Goal: Navigation & Orientation: Find specific page/section

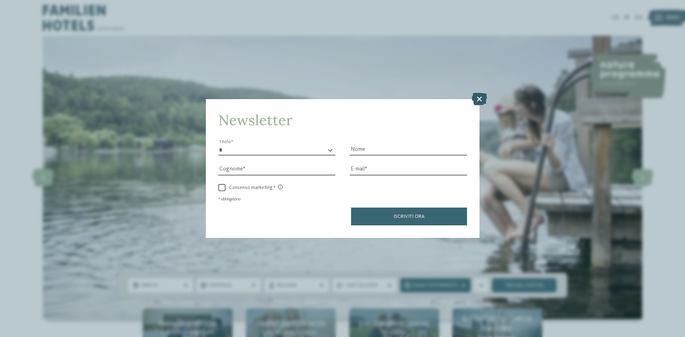
click at [480, 101] on icon at bounding box center [479, 99] width 15 height 12
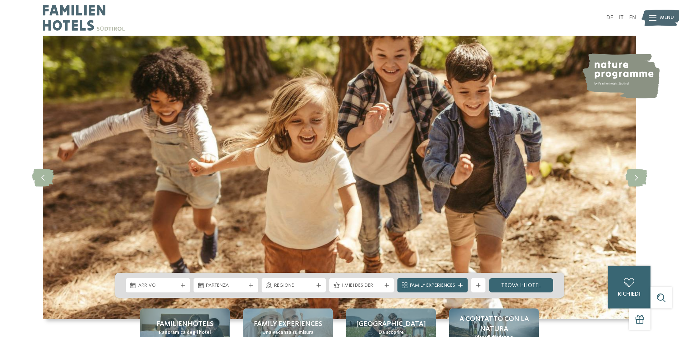
click at [669, 9] on img at bounding box center [661, 18] width 39 height 20
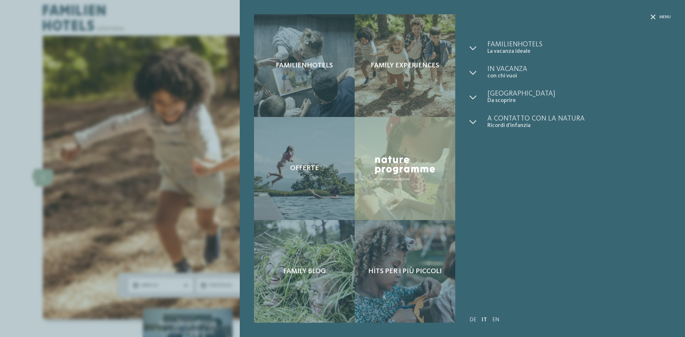
click at [659, 17] on span "Menu" at bounding box center [664, 17] width 11 height 6
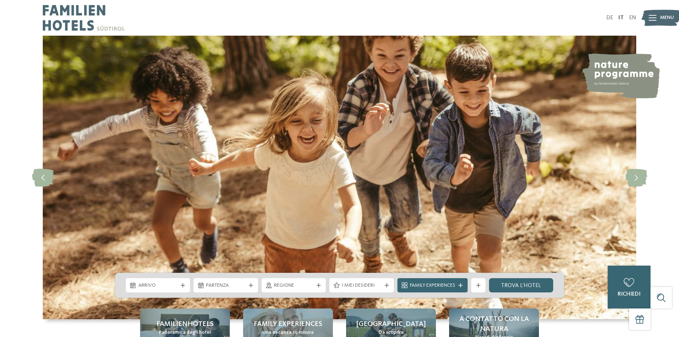
click at [659, 17] on img at bounding box center [661, 18] width 39 height 20
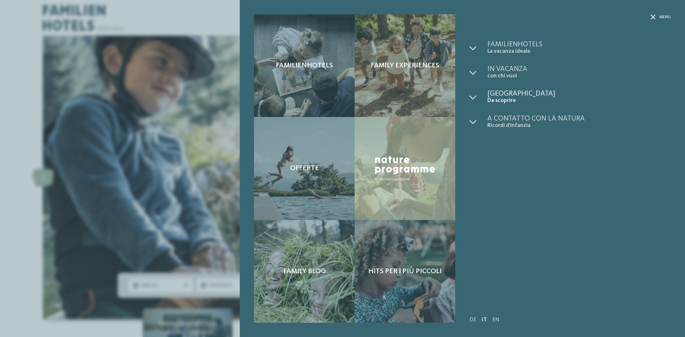
click at [500, 94] on span "[GEOGRAPHIC_DATA]" at bounding box center [578, 93] width 183 height 7
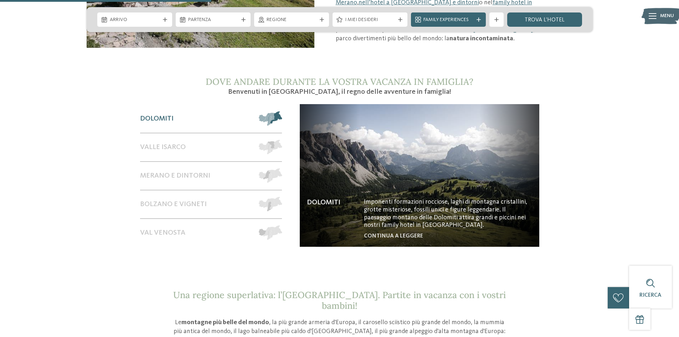
scroll to position [571, 0]
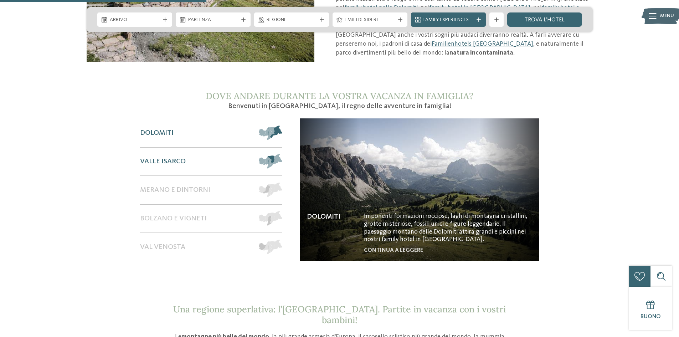
click at [179, 157] on span "Valle Isarco" at bounding box center [163, 161] width 46 height 9
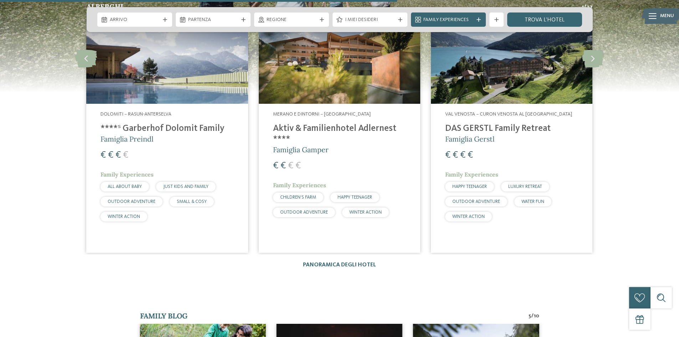
scroll to position [1113, 0]
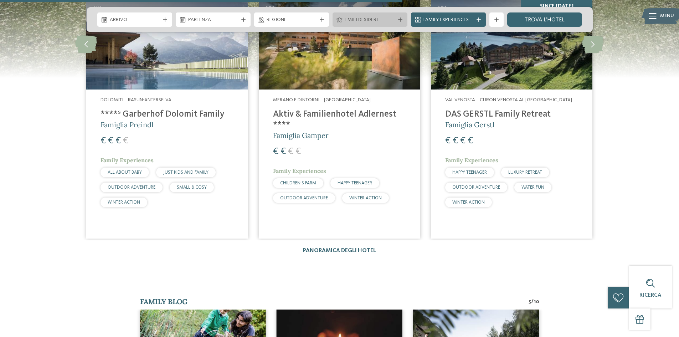
click at [399, 21] on icon at bounding box center [400, 19] width 4 height 4
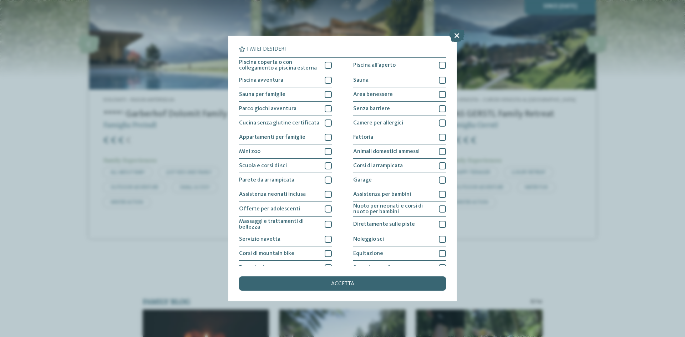
click at [490, 163] on div "I miei desideri Piscina coperta o con collegamento a piscina esterna Piscina al…" at bounding box center [342, 168] width 685 height 337
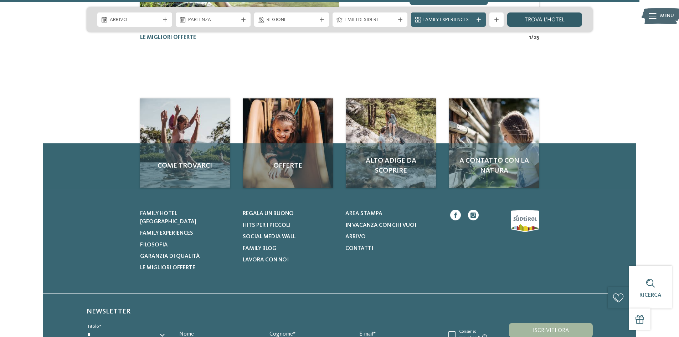
scroll to position [1840, 0]
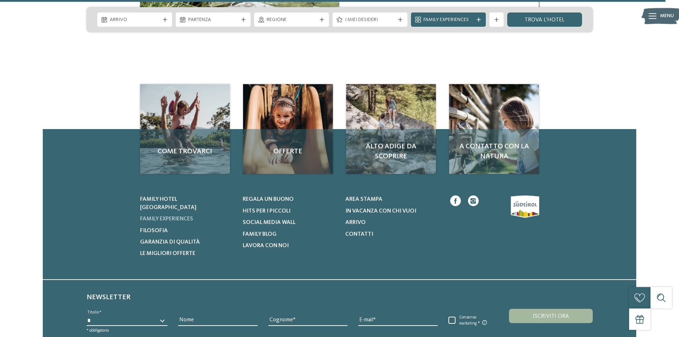
click at [171, 216] on span "Family experiences" at bounding box center [166, 219] width 53 height 6
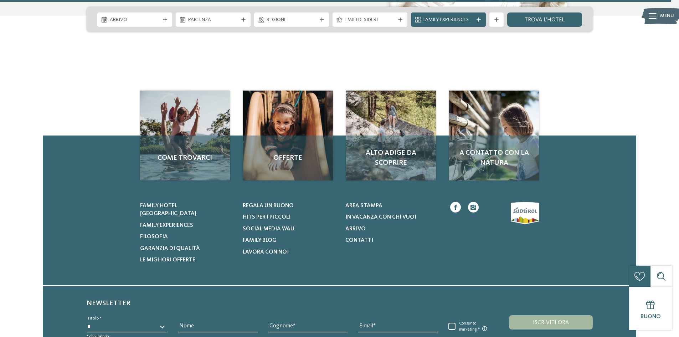
scroll to position [3421, 0]
